Goal: Information Seeking & Learning: Learn about a topic

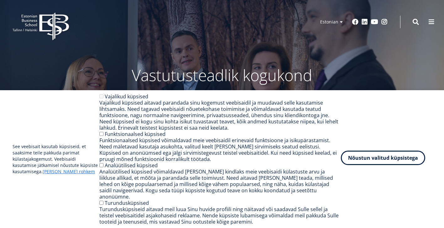
click at [365, 162] on button "Nõustun valitud küpsistega" at bounding box center [383, 158] width 84 height 14
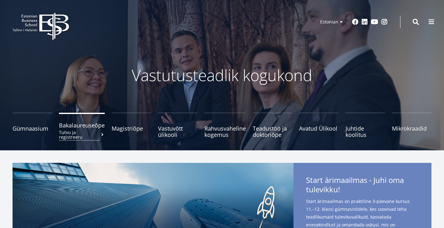
click at [93, 128] on span "Bakalaureuseõpe Tutvu ja registreeru" at bounding box center [82, 125] width 46 height 6
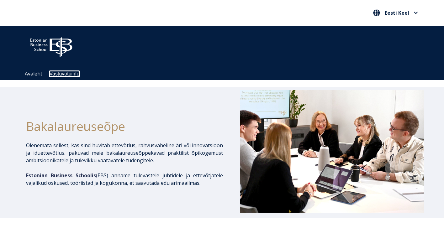
click at [72, 73] on link "Vastuvõtuinfo" at bounding box center [65, 73] width 30 height 5
